Goal: Task Accomplishment & Management: Manage account settings

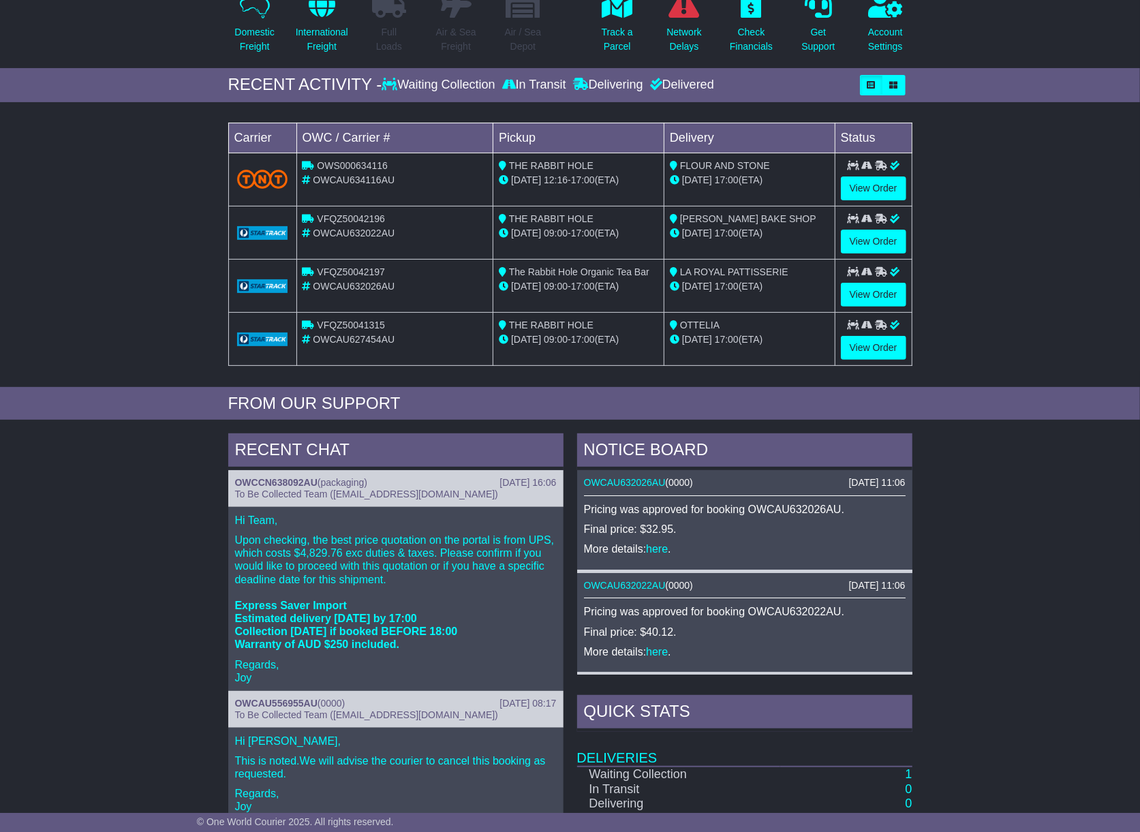
scroll to position [181, 0]
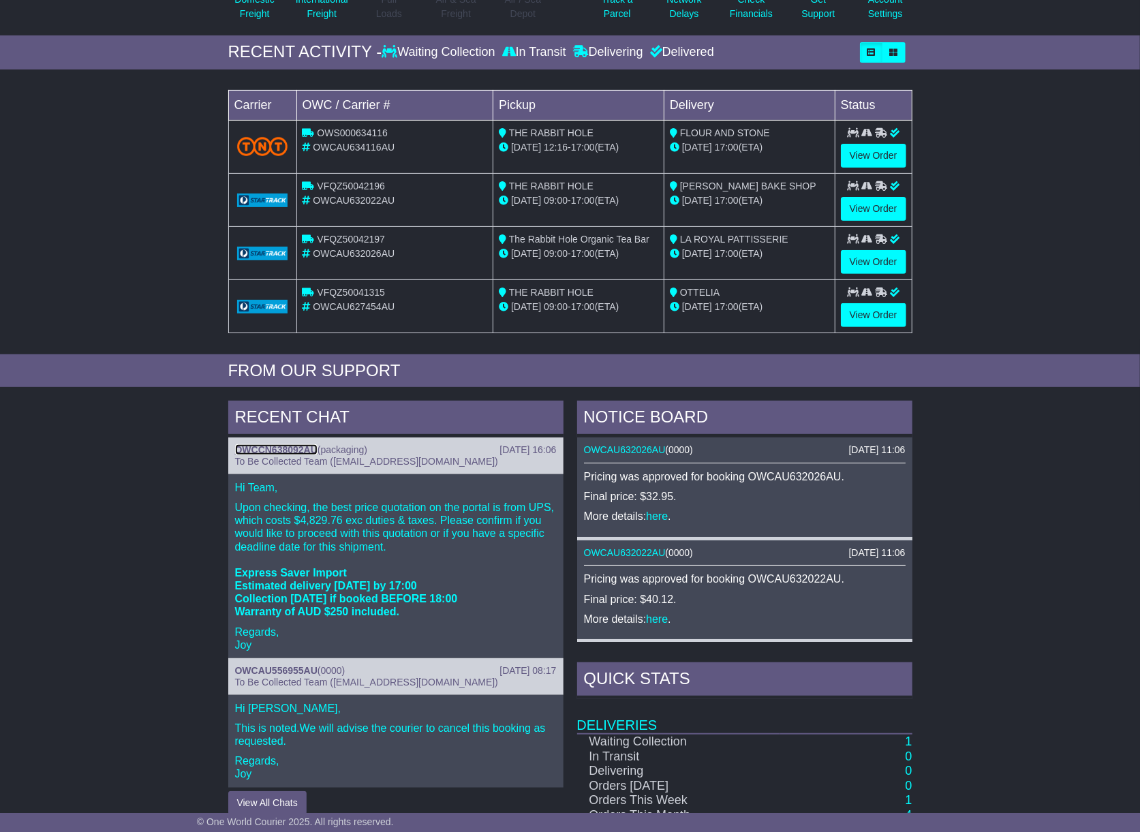
click at [270, 450] on link "OWCCN638092AU" at bounding box center [276, 449] width 82 height 11
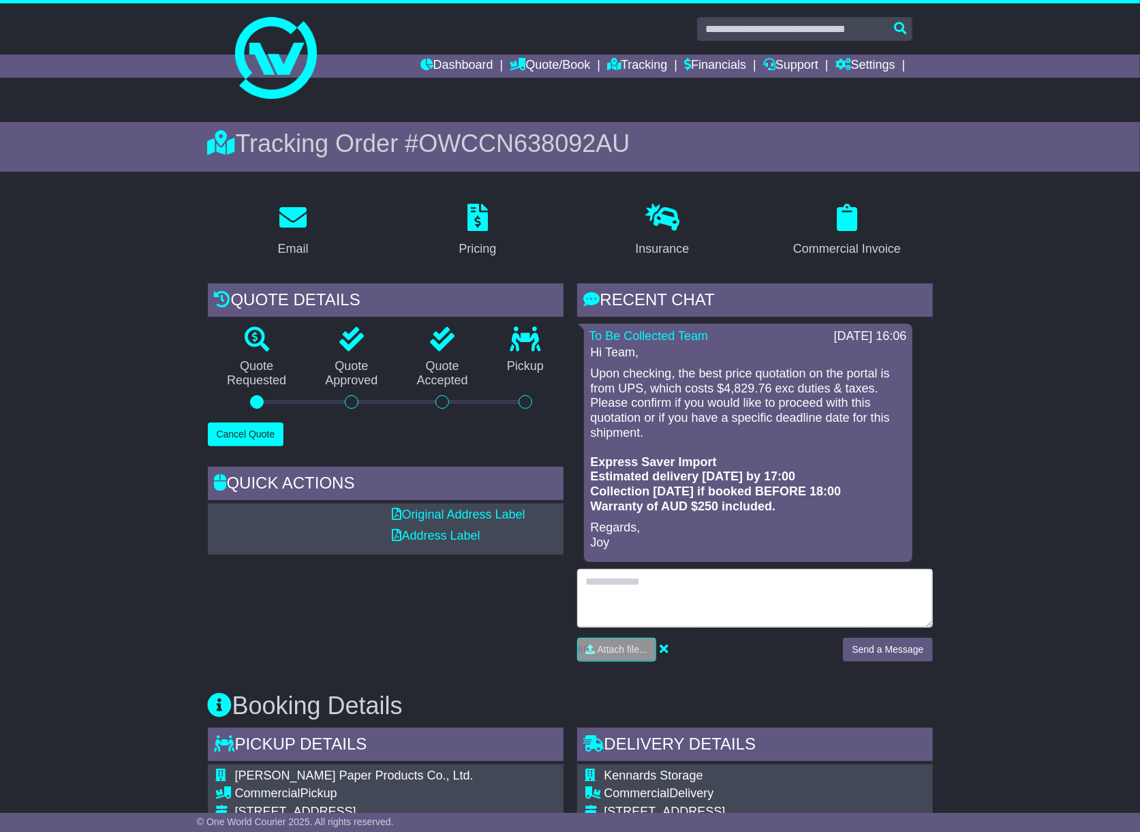
click at [726, 590] on textarea at bounding box center [755, 598] width 356 height 59
type textarea "**********"
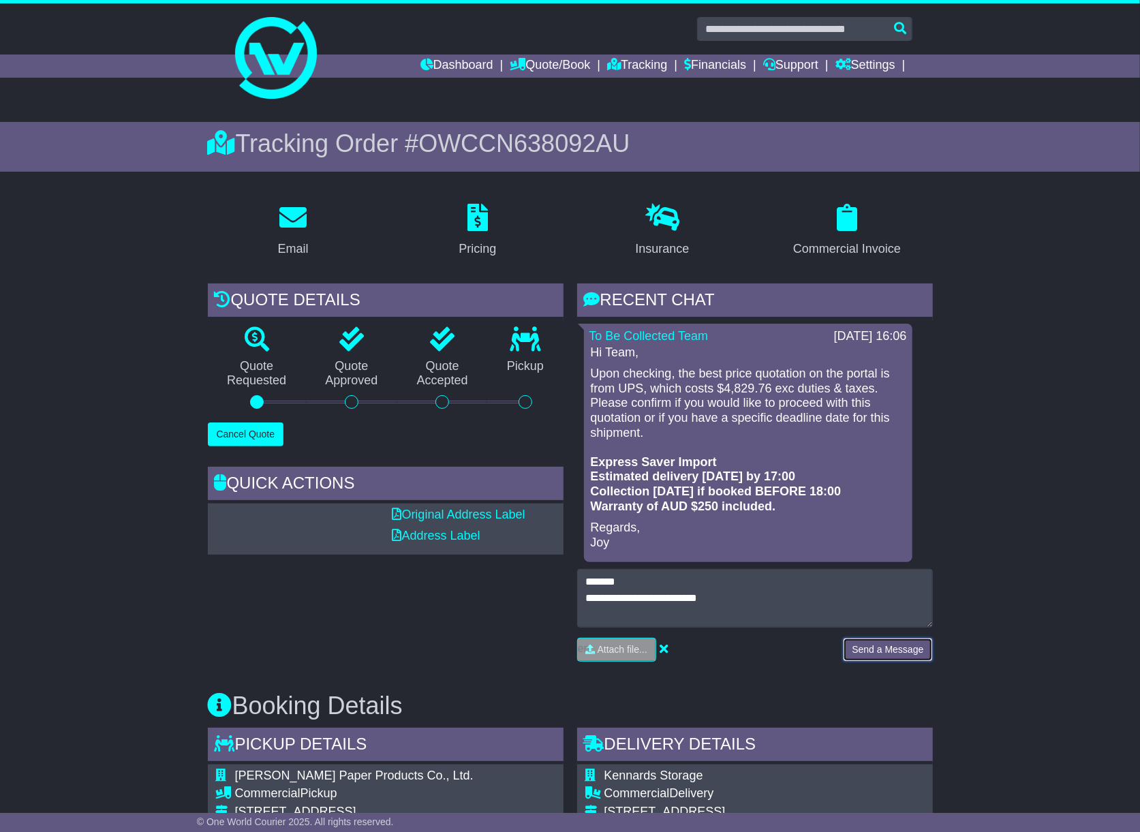
click at [870, 655] on button "Send a Message" at bounding box center [887, 650] width 89 height 24
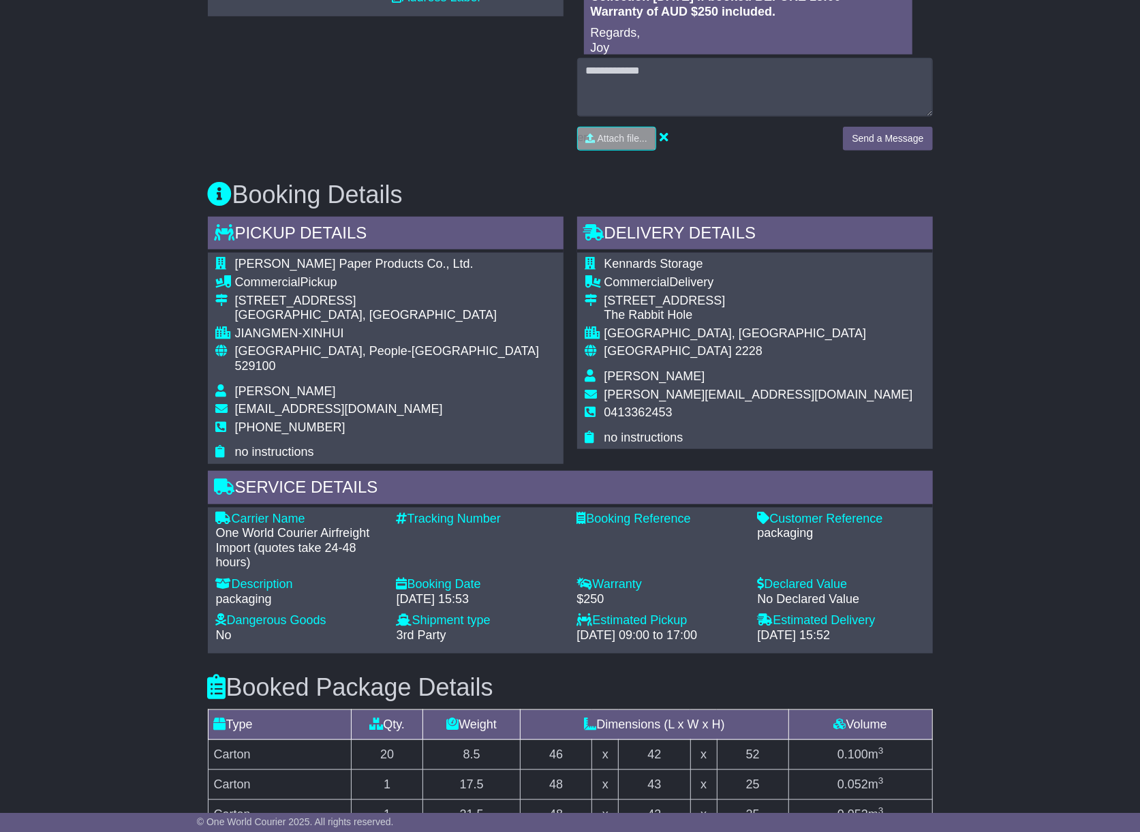
scroll to position [545, 0]
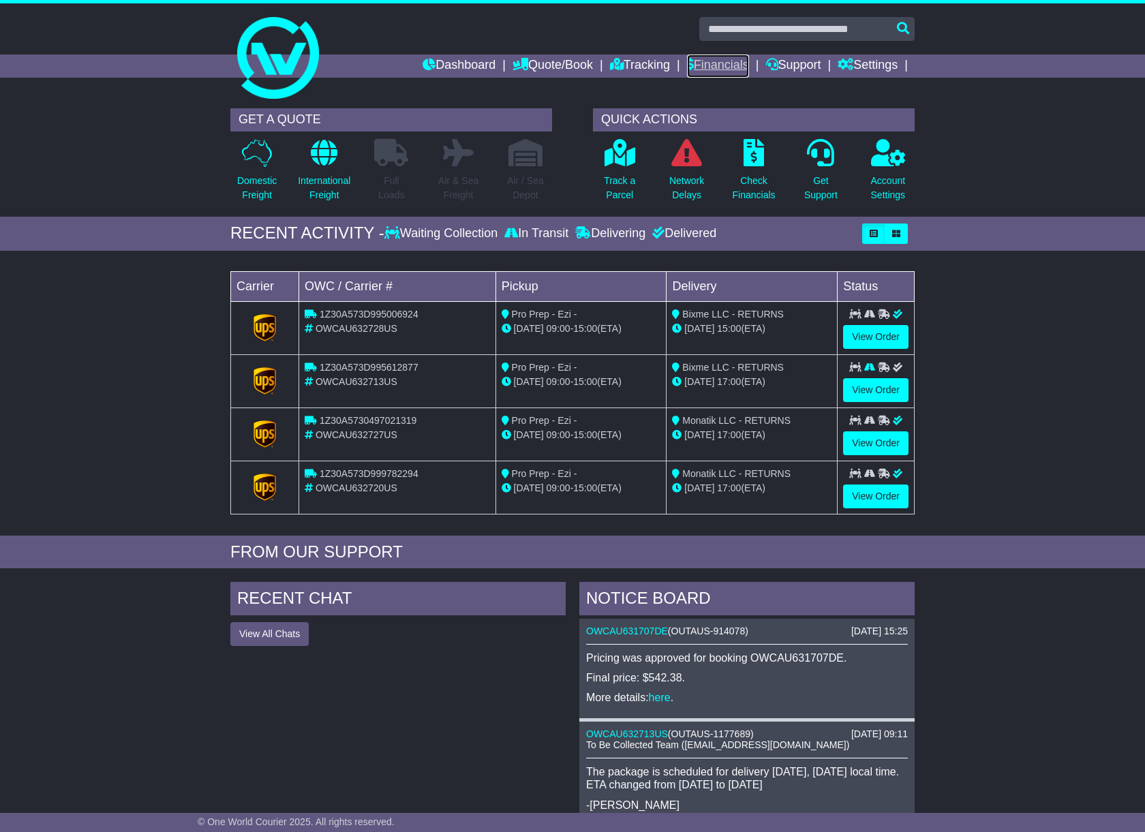
click at [721, 65] on link "Financials" at bounding box center [718, 66] width 62 height 23
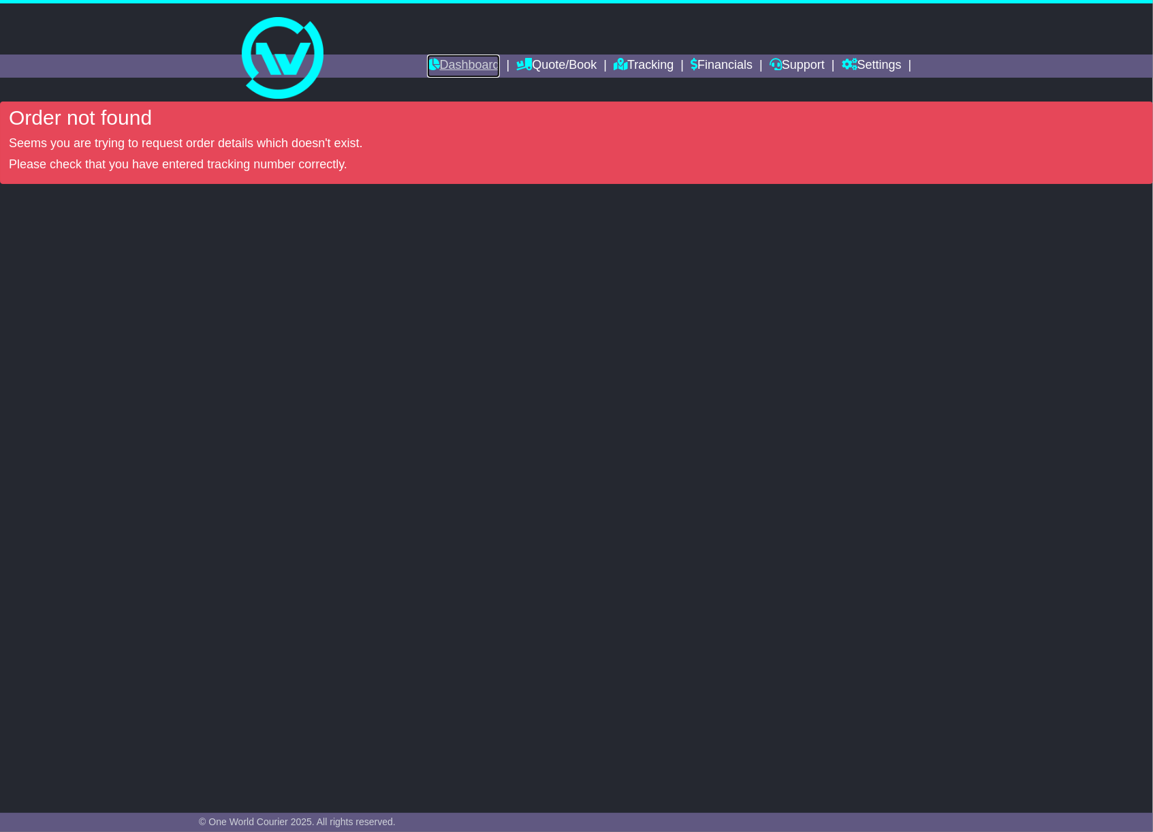
click at [481, 55] on link "Dashboard" at bounding box center [463, 66] width 73 height 23
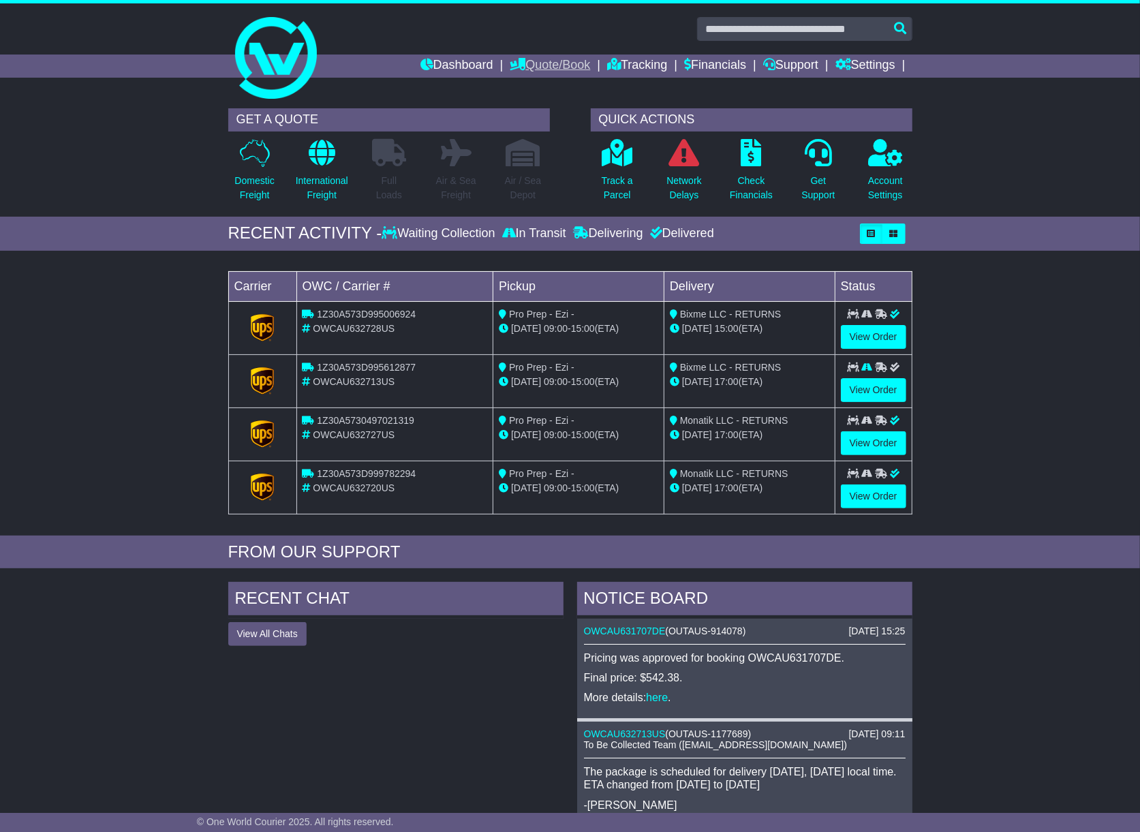
click at [556, 65] on link "Quote/Book" at bounding box center [550, 66] width 80 height 23
click at [622, 60] on link "Tracking" at bounding box center [637, 66] width 60 height 23
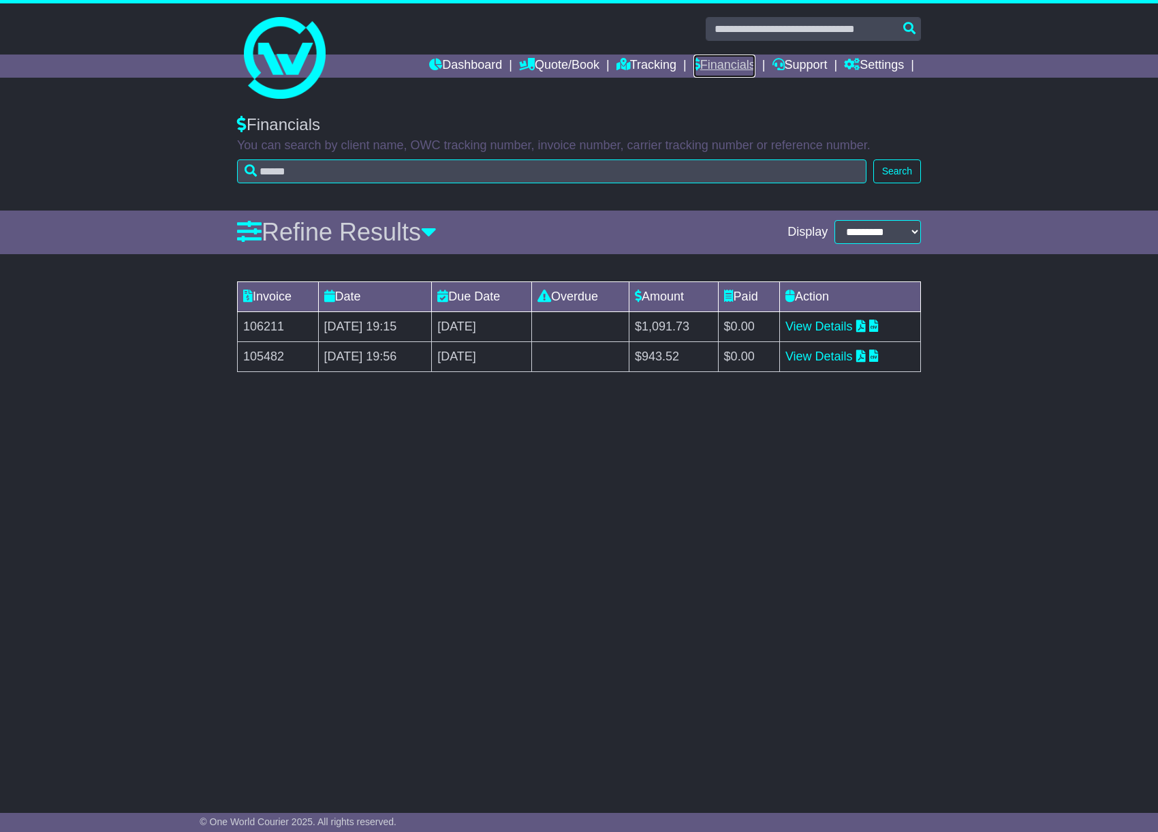
click at [719, 61] on link "Financials" at bounding box center [725, 66] width 62 height 23
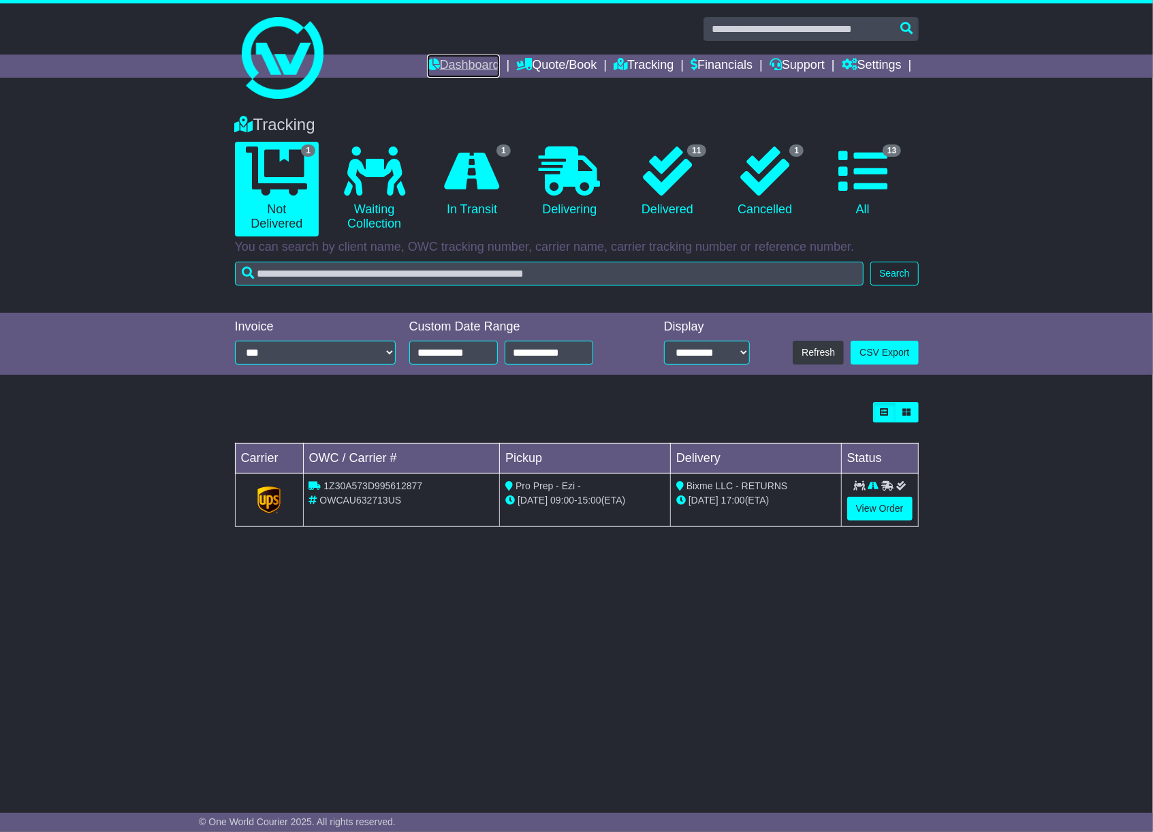
click at [464, 68] on link "Dashboard" at bounding box center [463, 66] width 73 height 23
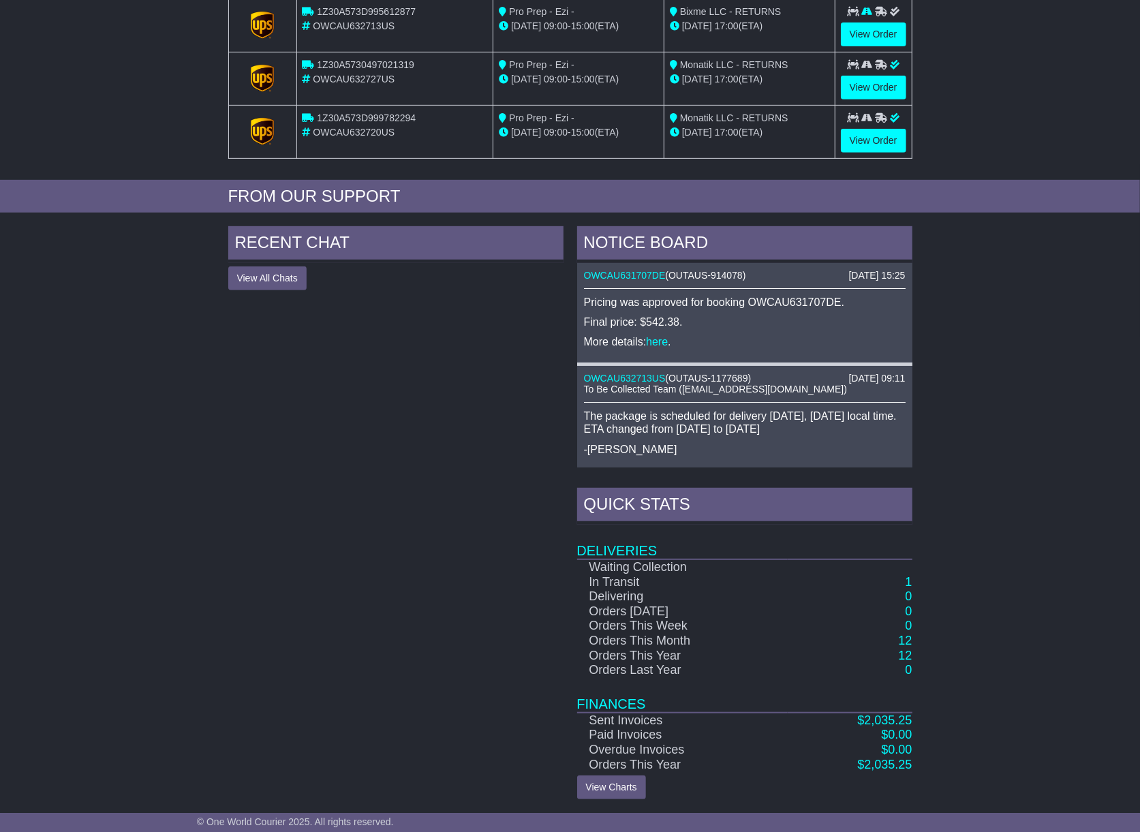
scroll to position [358, 0]
click at [908, 579] on link "1" at bounding box center [908, 581] width 7 height 14
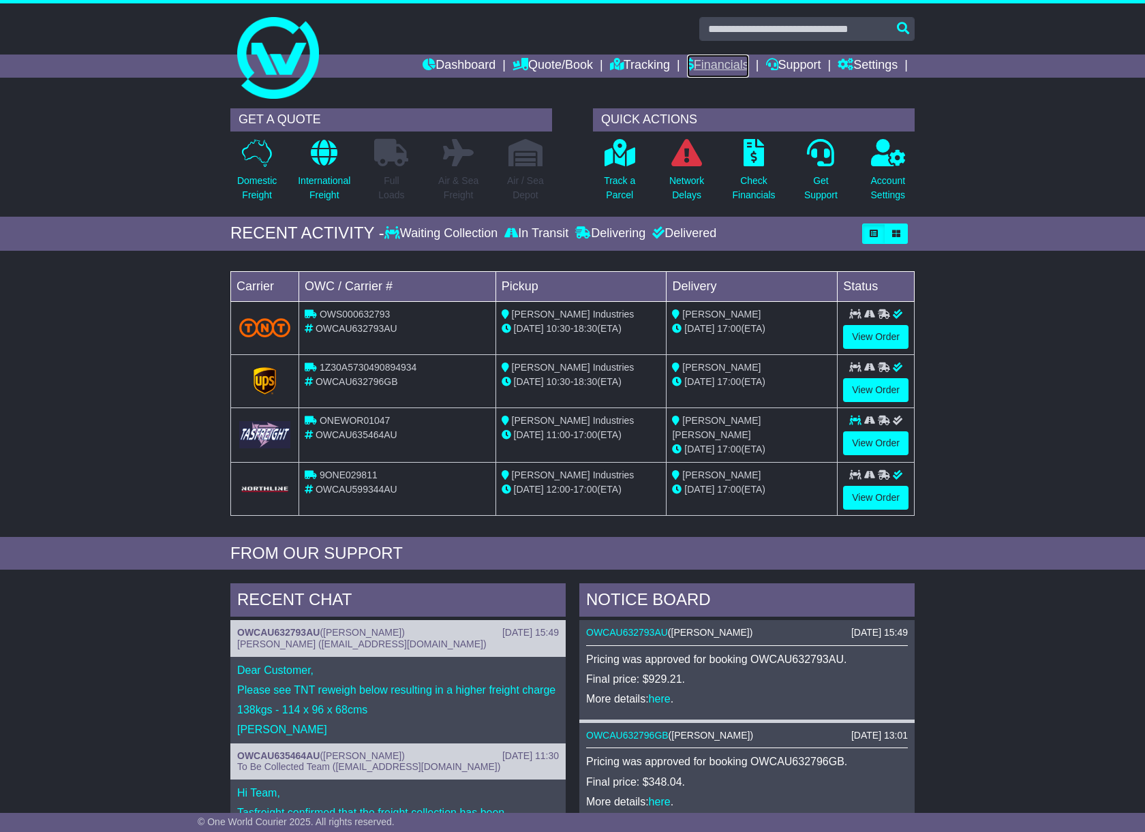
click at [734, 61] on link "Financials" at bounding box center [718, 66] width 62 height 23
